Goal: Information Seeking & Learning: Learn about a topic

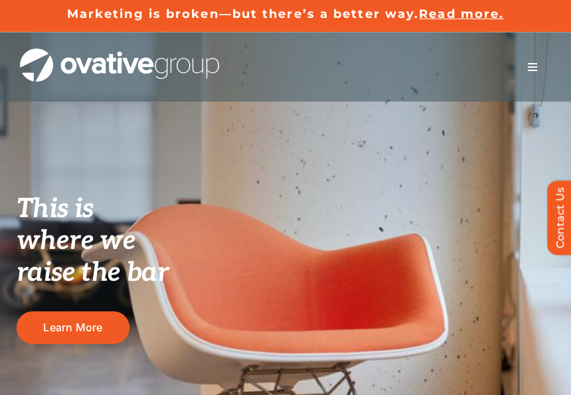
click at [40, 133] on div "This is where we raise the bar Learn More" at bounding box center [285, 318] width 571 height 571
click at [355, 192] on div "This is where we raise the bar Learn More" at bounding box center [285, 318] width 571 height 571
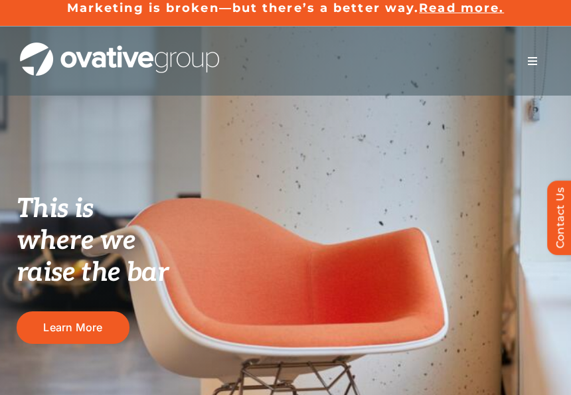
click at [536, 54] on button "Toggle Navigation" at bounding box center [532, 61] width 37 height 27
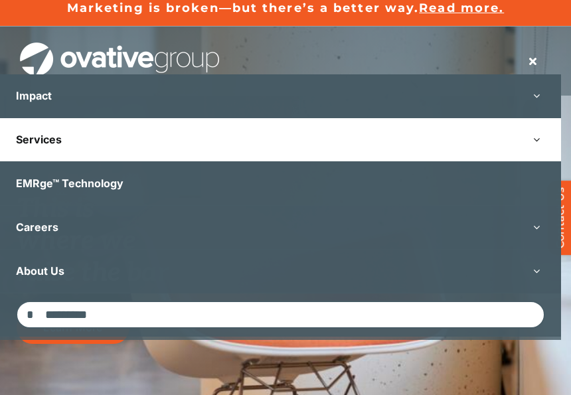
click at [547, 140] on button "Open submenu of Services" at bounding box center [536, 139] width 49 height 43
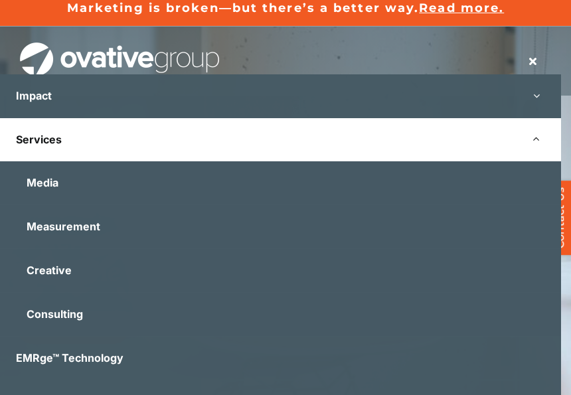
scroll to position [27, 0]
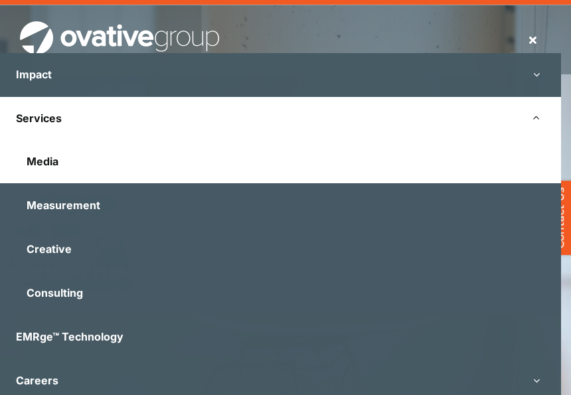
click at [129, 152] on link "Media" at bounding box center [280, 161] width 561 height 43
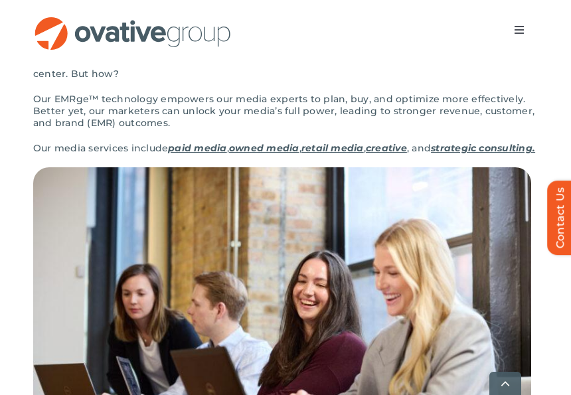
scroll to position [175, 0]
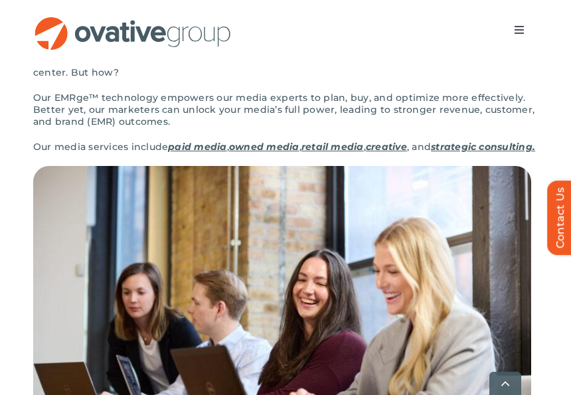
click at [358, 68] on p "It’s time to shatter silos. Our media experts design truly integrated plans wit…" at bounding box center [285, 66] width 504 height 24
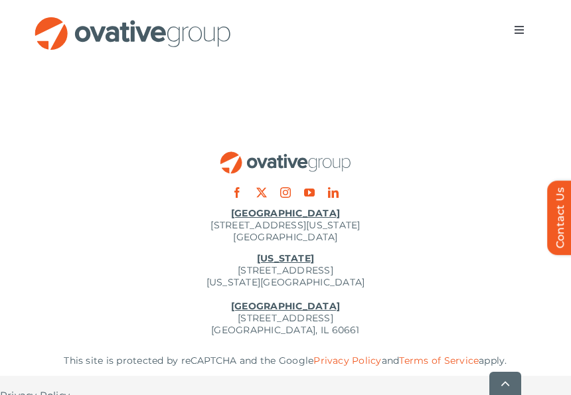
scroll to position [4731, 0]
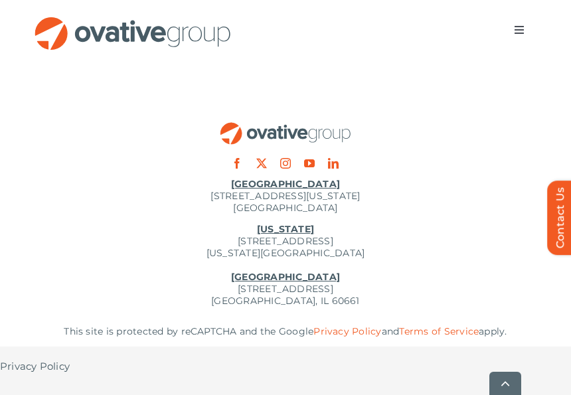
drag, startPoint x: 518, startPoint y: 115, endPoint x: 484, endPoint y: 86, distance: 44.7
click at [518, 122] on div at bounding box center [285, 133] width 571 height 23
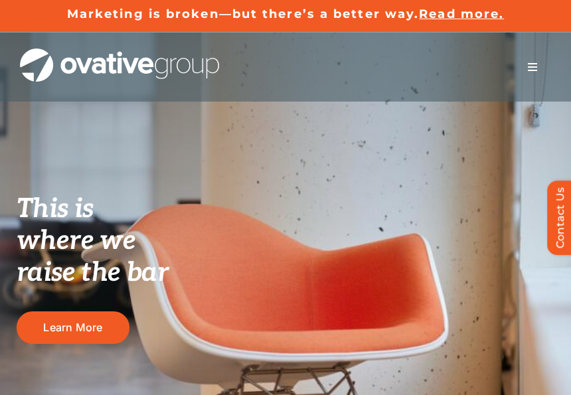
click at [495, 144] on div "This is where we raise the bar Learn More" at bounding box center [285, 318] width 571 height 571
